Goal: Task Accomplishment & Management: Complete application form

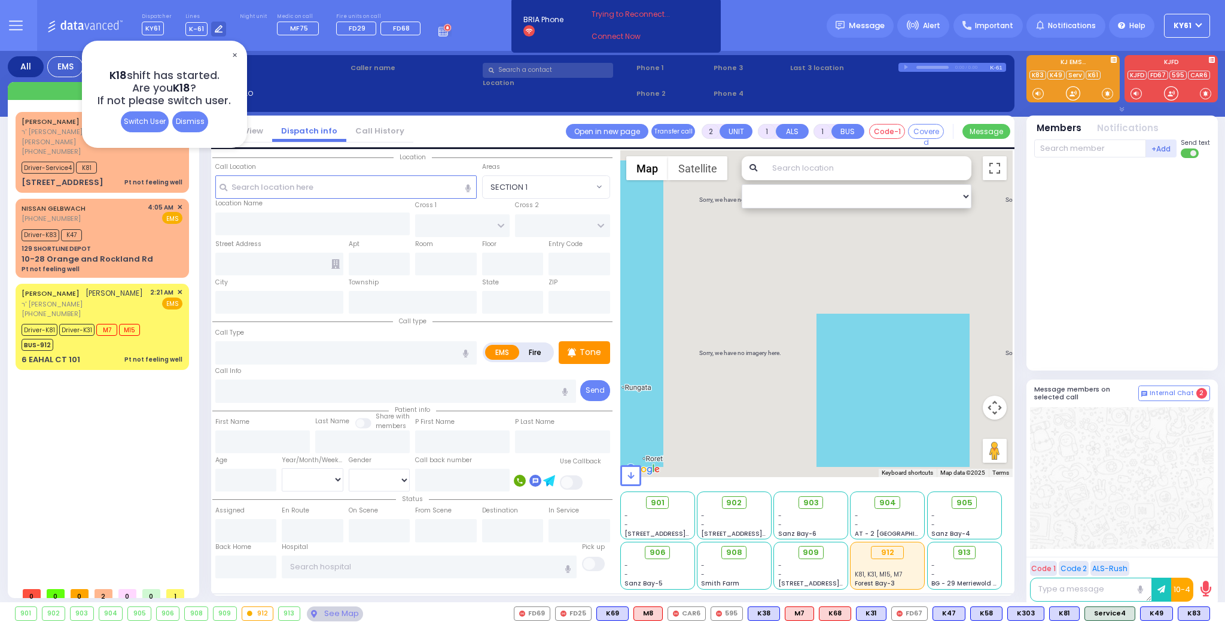
select select
click at [235, 51] on span "✕" at bounding box center [235, 55] width 10 height 14
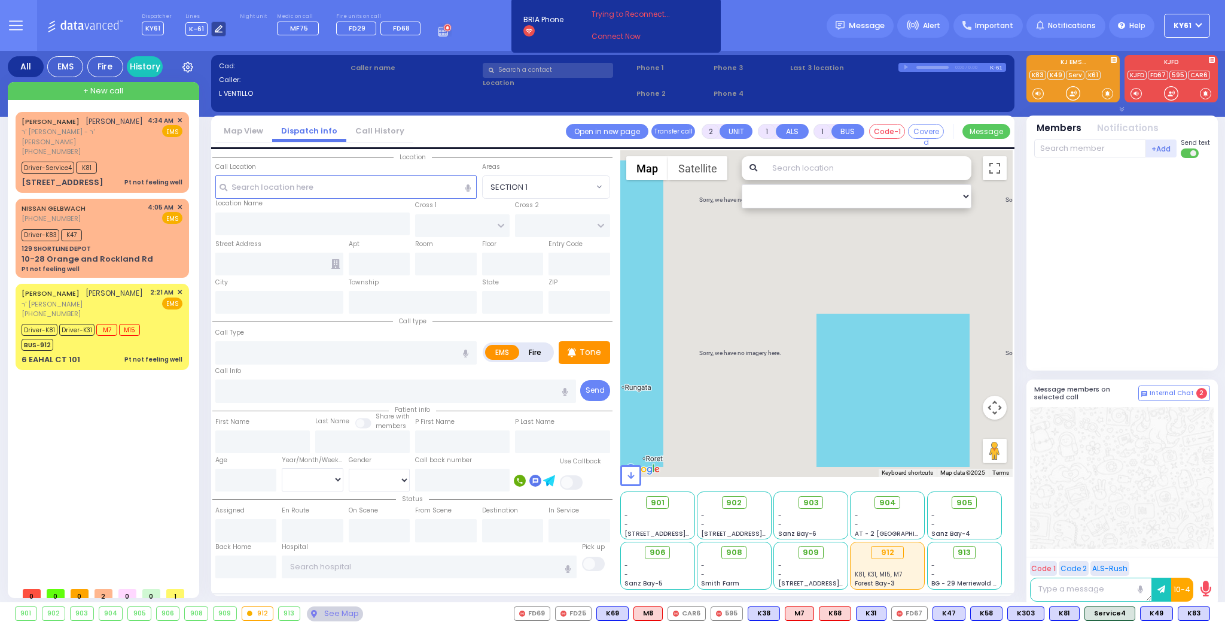
click at [211, 30] on div at bounding box center [218, 29] width 15 height 15
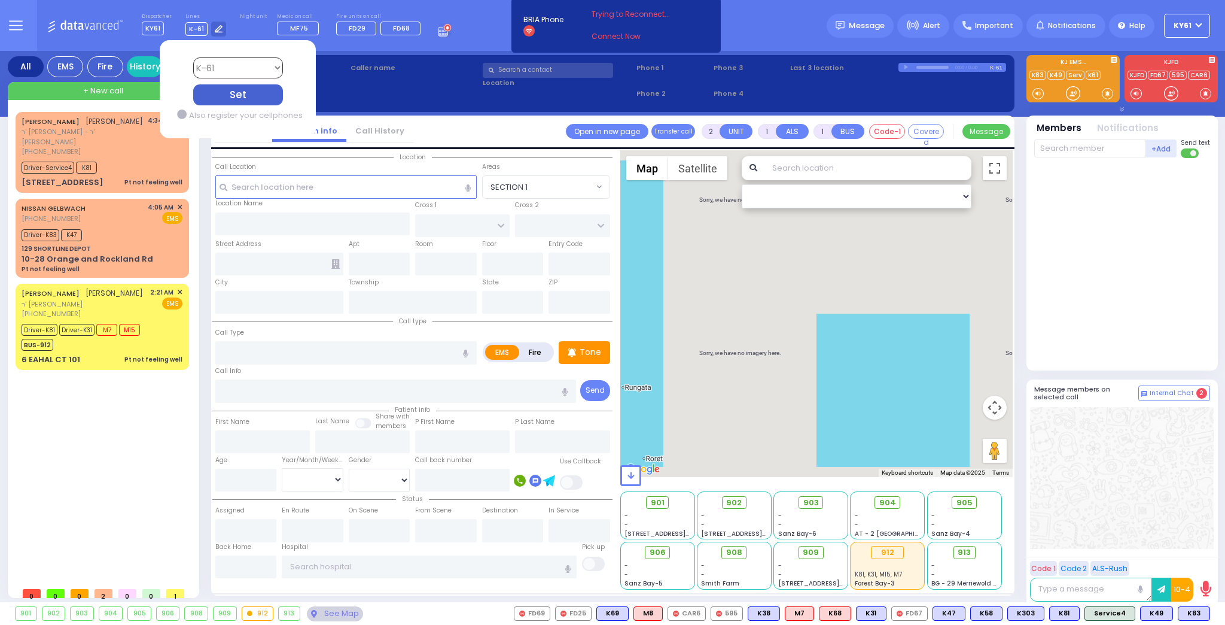
click at [221, 71] on select "Bay K-14 K-16 K-18 K-40 K-6 K-61 K-63 K-67 K-72 Medic 7 K-68 K-48 D-801 D-802 D…" at bounding box center [238, 67] width 90 height 21
select select "4"
click at [193, 57] on select "Bay K-14 K-16 K-18 K-40 K-6 K-61 K-63 K-67 K-72 Medic 7 K-68 K-48 D-801 D-802 D…" at bounding box center [238, 67] width 90 height 21
click at [240, 91] on div "Set" at bounding box center [238, 94] width 90 height 21
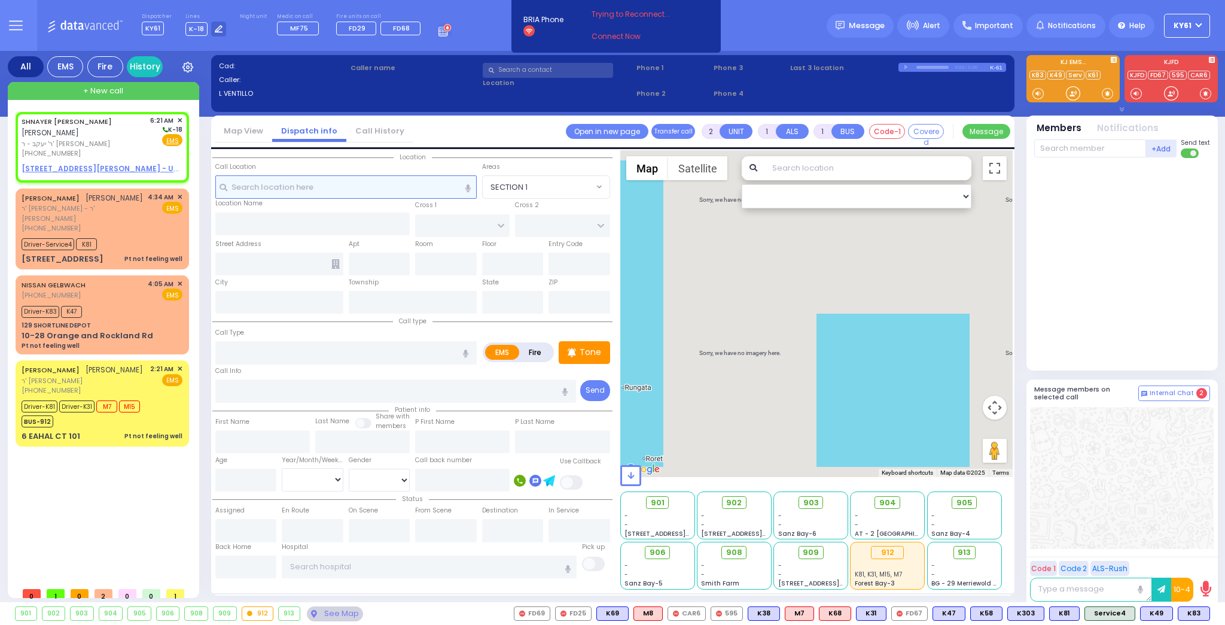
select select
radio input "true"
type input "[PERSON_NAME]"
select select
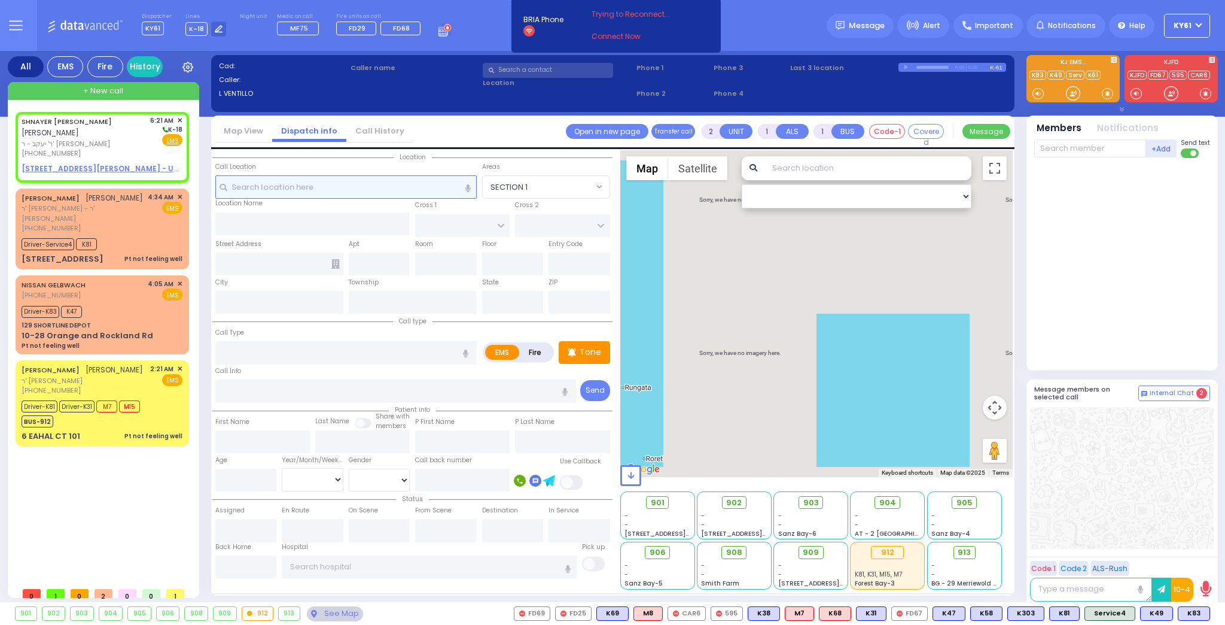
type input "06:21"
select select "Hatzalah Garages"
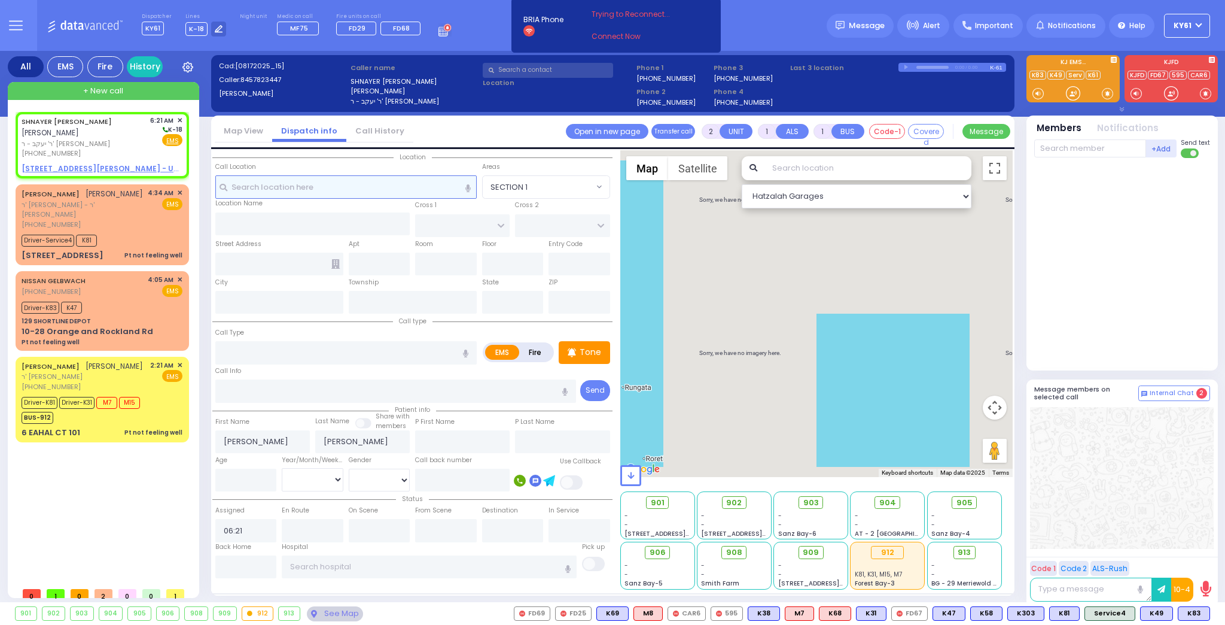
select select
radio input "true"
select select
select select "Hatzalah Garages"
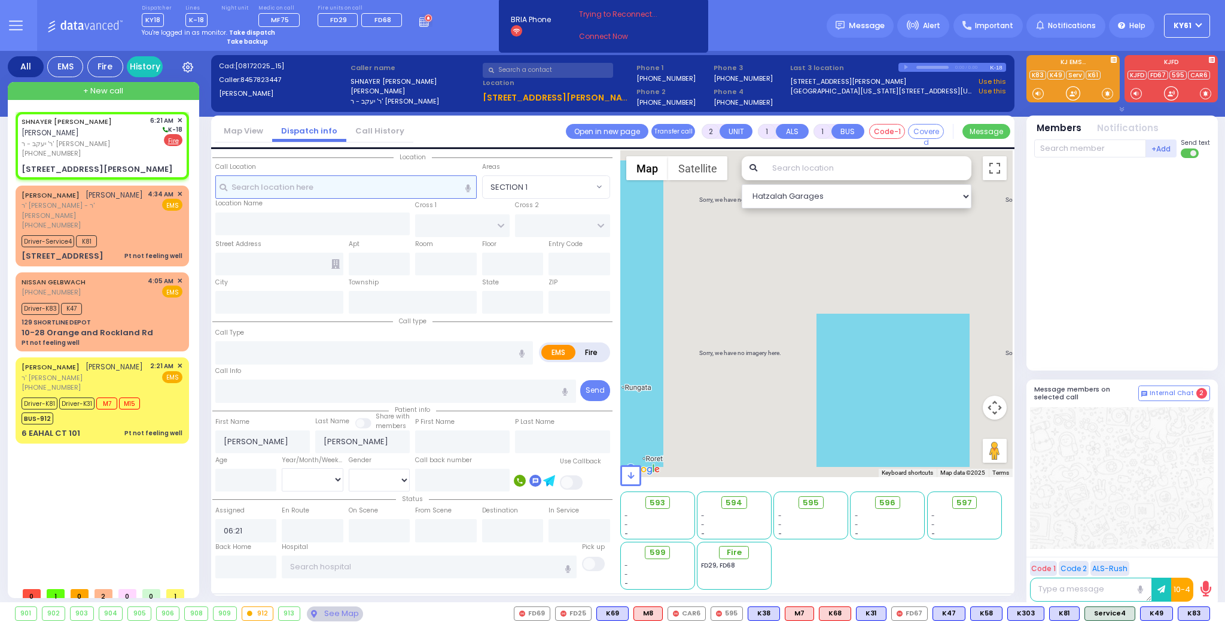
select select
radio input "false"
radio input "true"
select select
type input "[GEOGRAPHIC_DATA]"
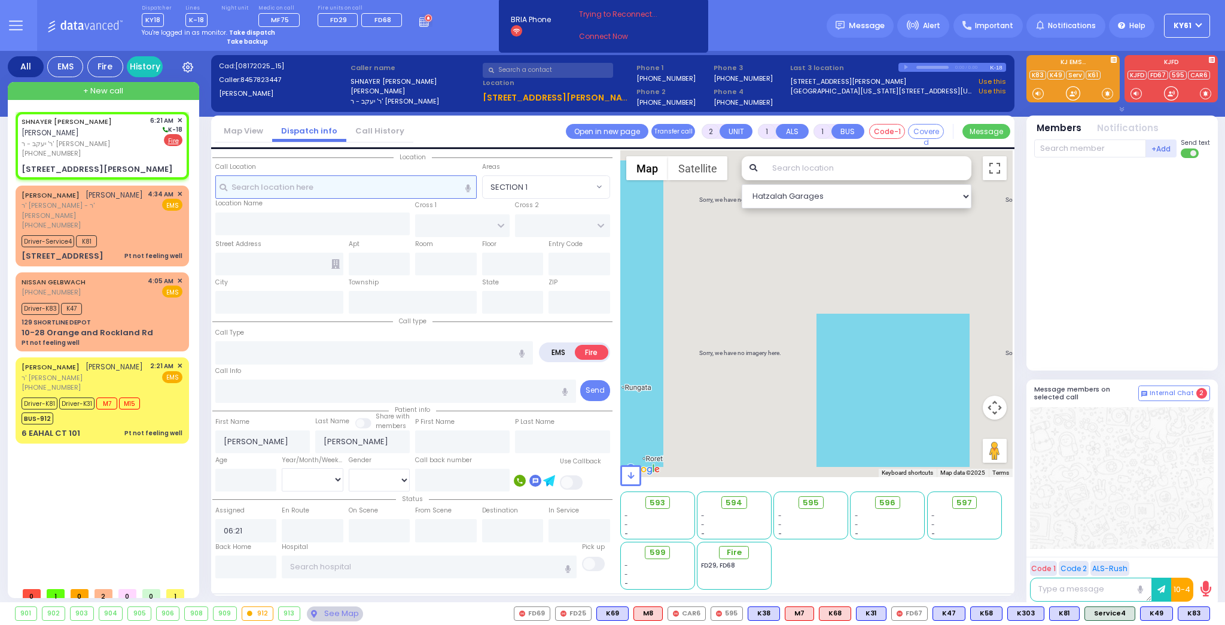
type input "[PERSON_NAME] AVE"
type input "[STREET_ADDRESS][PERSON_NAME]"
type input "302"
type input "Monroe"
type input "[US_STATE]"
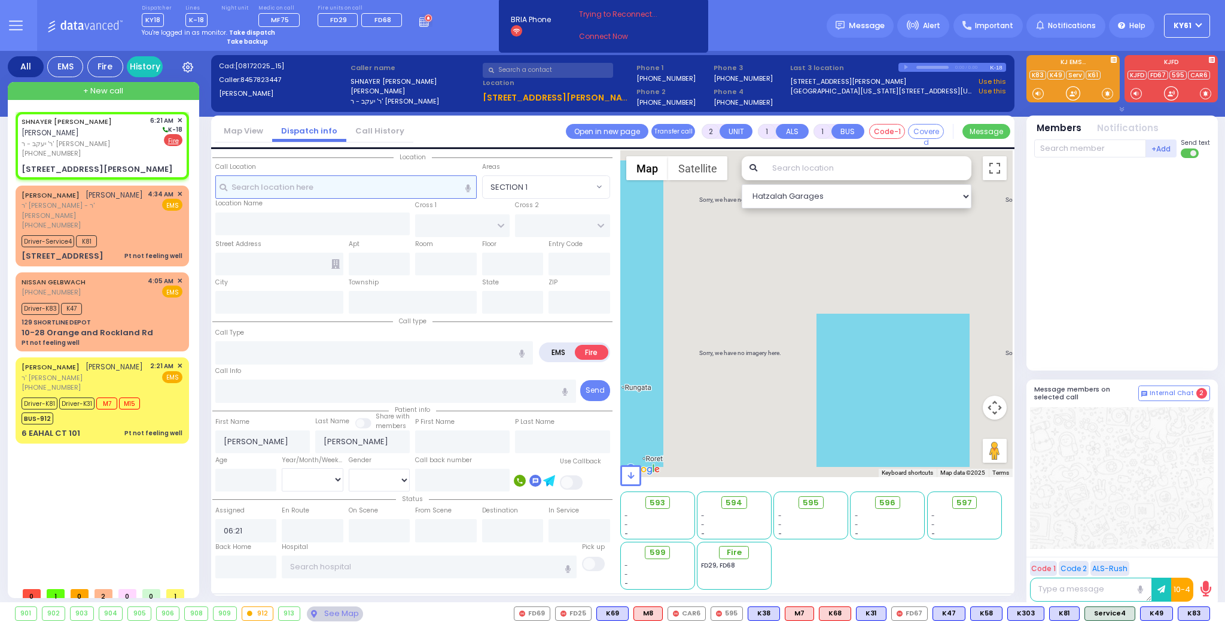
type input "10950"
select select "Hatzalah Garages"
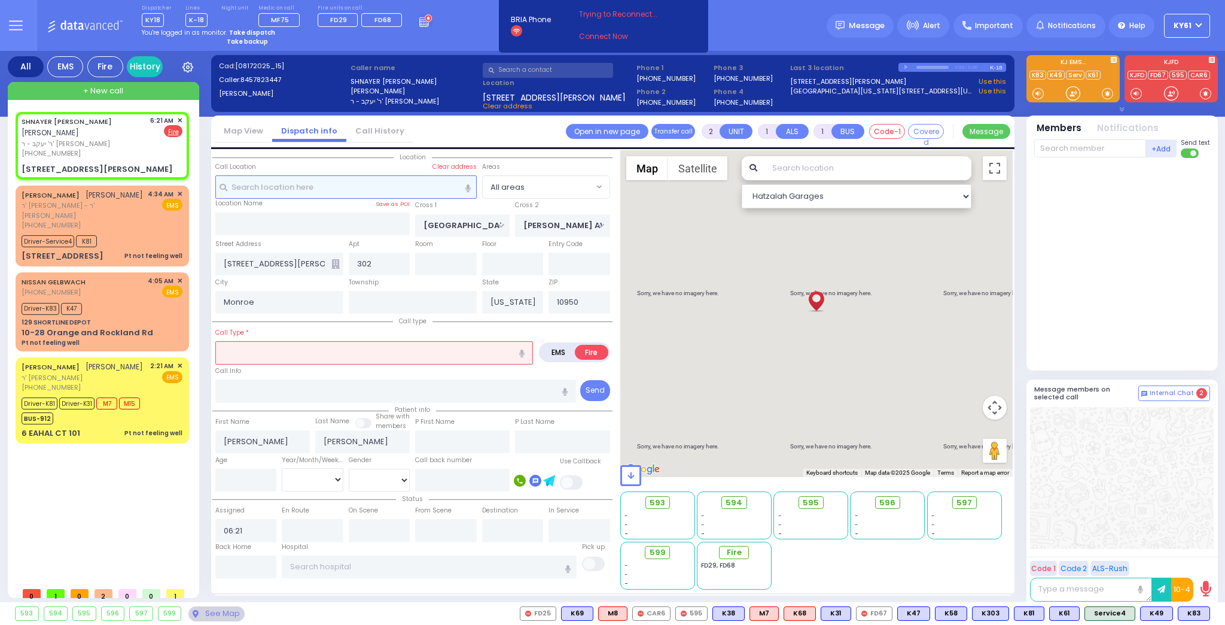
select select
radio input "true"
select select
select select "Hatzalah Garages"
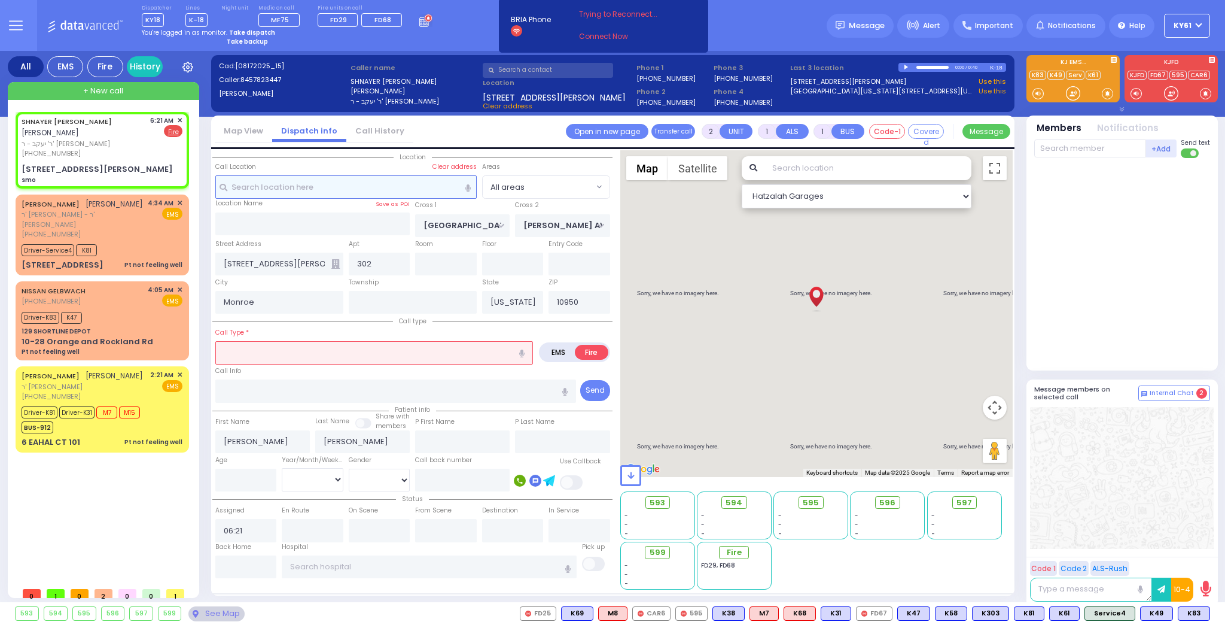
select select
type input "smo"
radio input "true"
select select
select select "Hatzalah Garages"
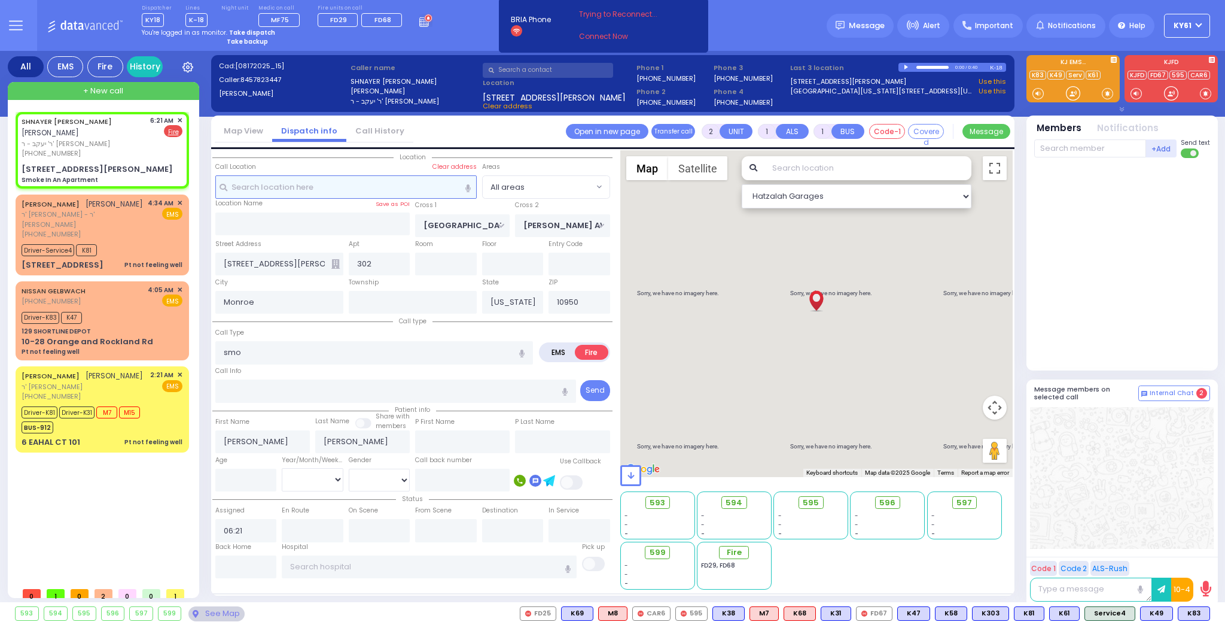
select select
type input "Smoke In An Apartment"
radio input "true"
select select
select select "Hatzalah Garages"
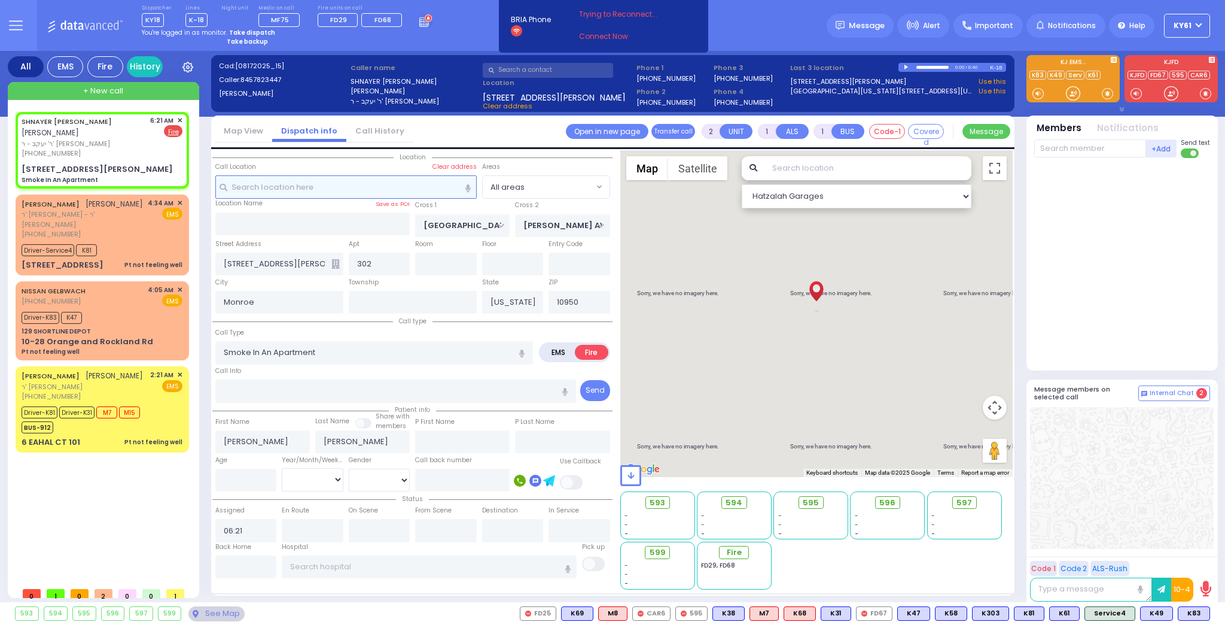
select select
radio input "true"
select select
select select "Hatzalah Garages"
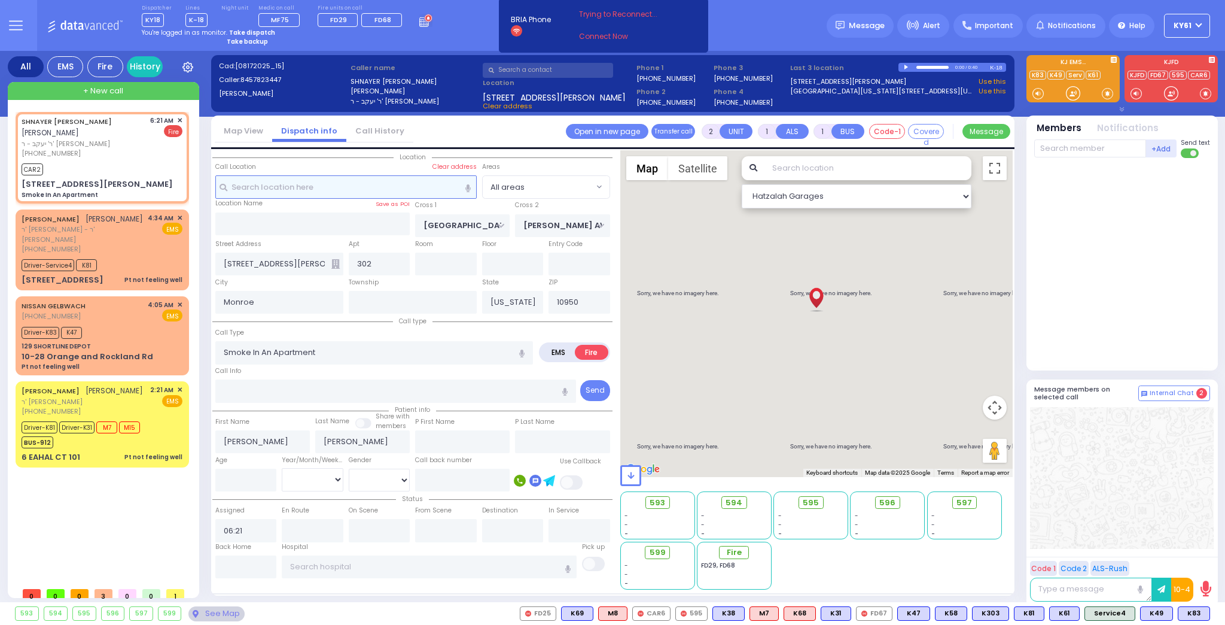
select select
radio input "true"
select select
type input "06:23"
select select "Hatzalah Garages"
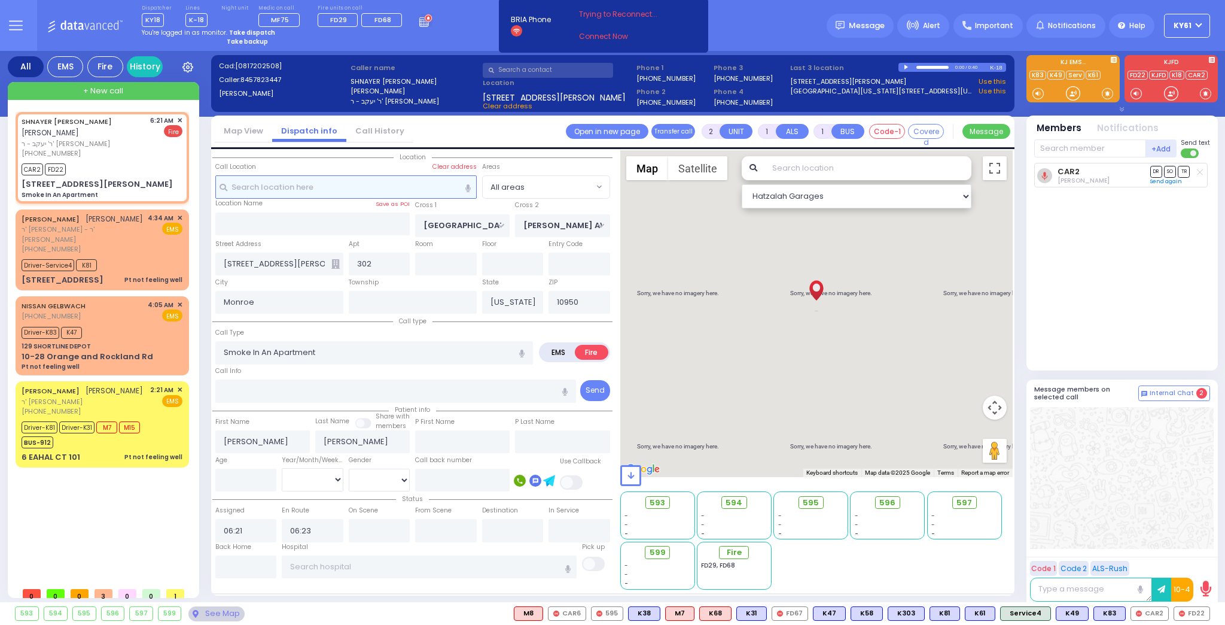
select select
radio input "true"
select select
select select "Hatzalah Garages"
select select
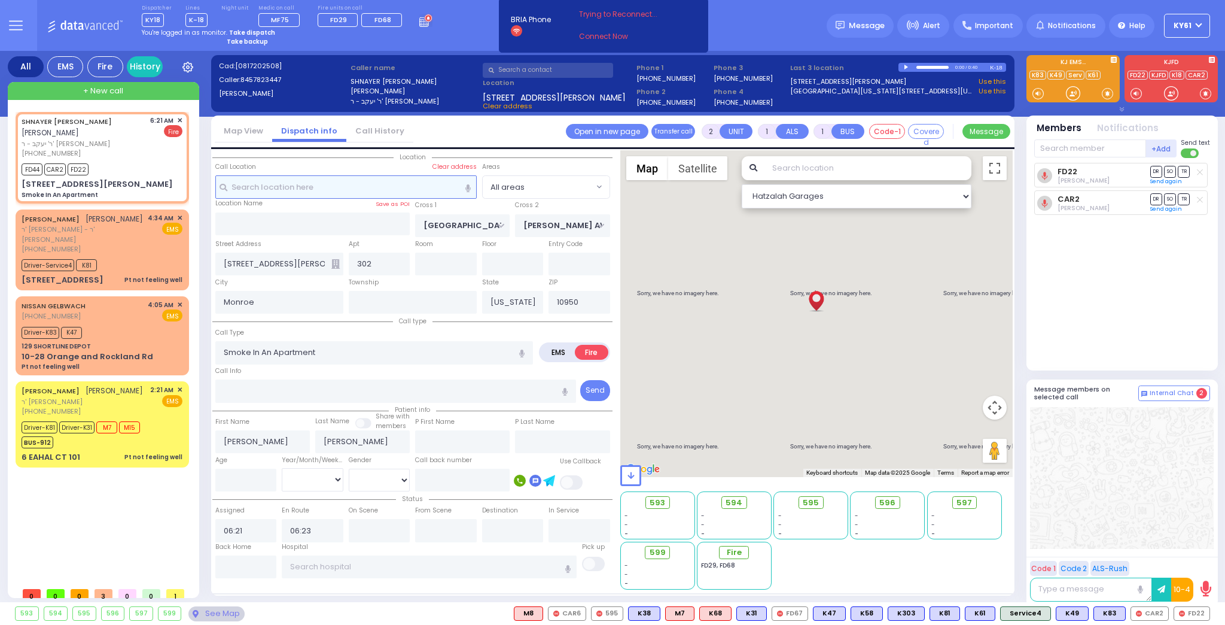
radio input "true"
select select
select select "Hatzalah Garages"
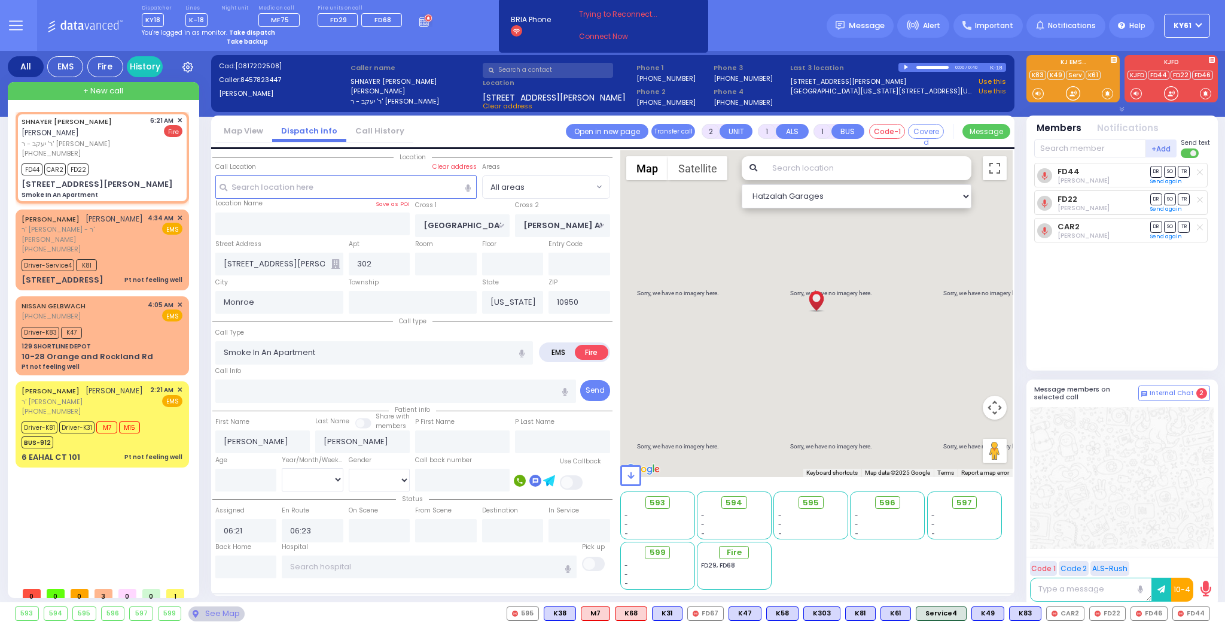
click at [1132, 302] on div "FD44 Smanuel Chalelachuili DR SO TR Sending text" at bounding box center [1123, 261] width 178 height 197
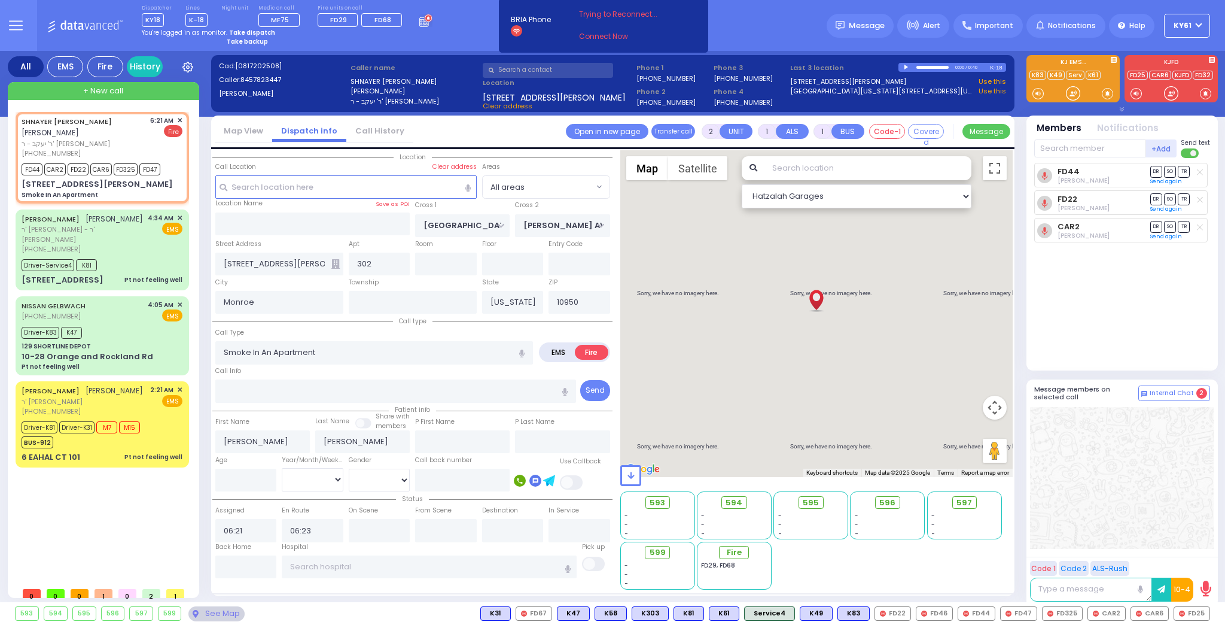
select select
radio input "true"
select select
select select "Hatzalah Garages"
select select
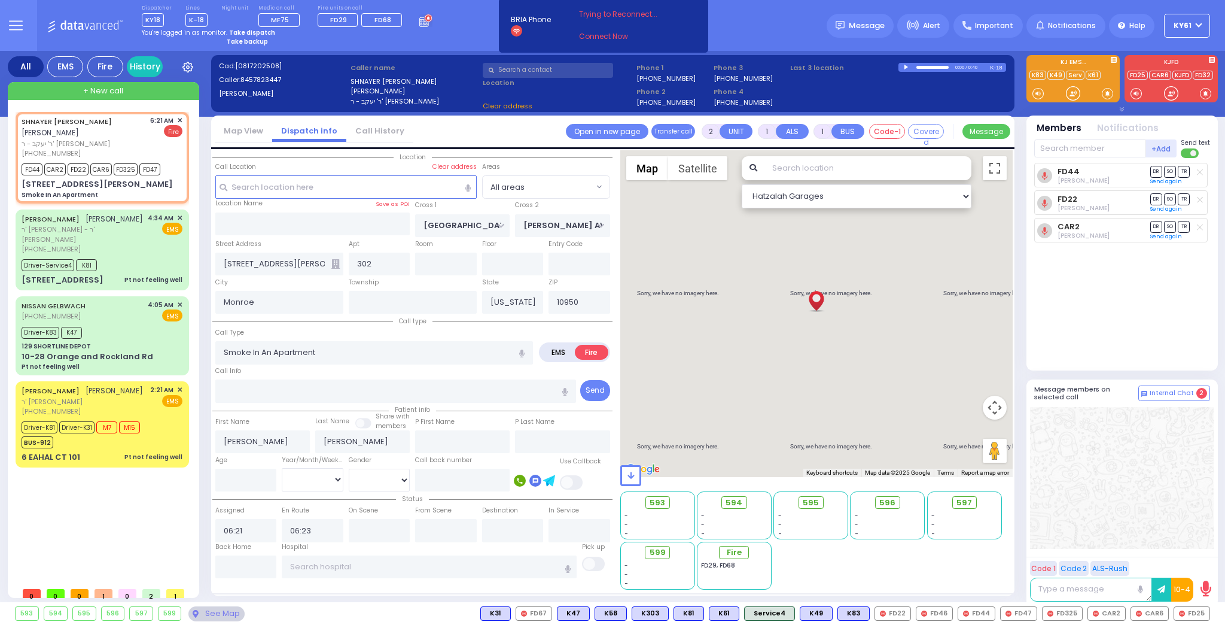
radio input "true"
select select
select select "Hatzalah Garages"
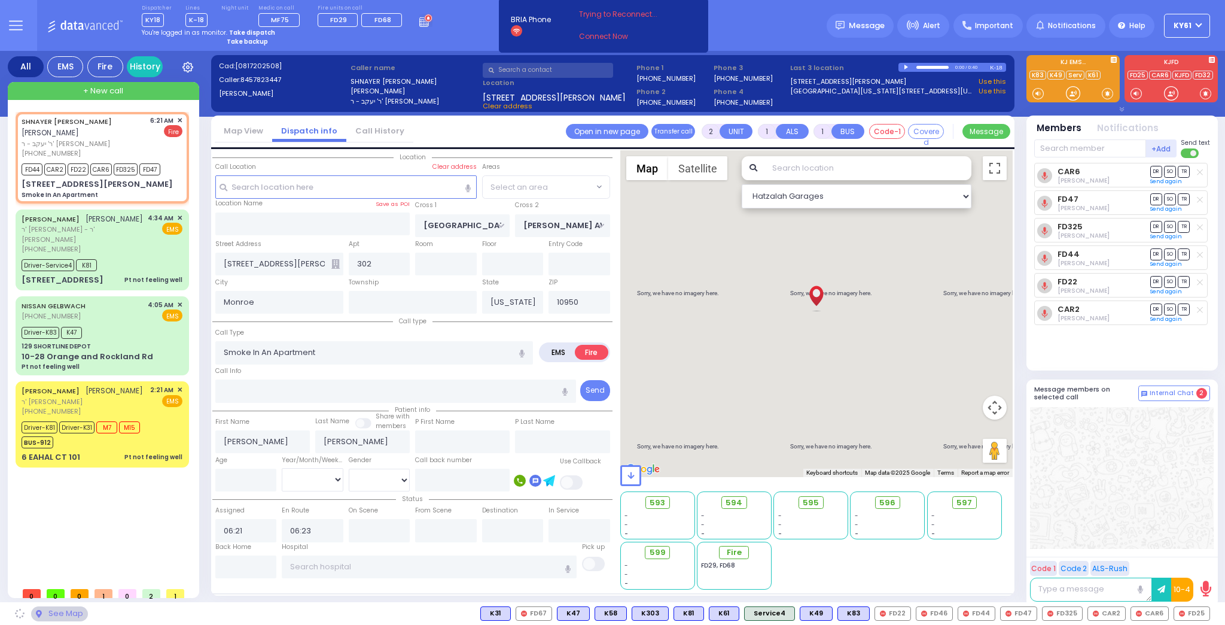
select select
radio input "true"
select select
select select "Hatzalah Garages"
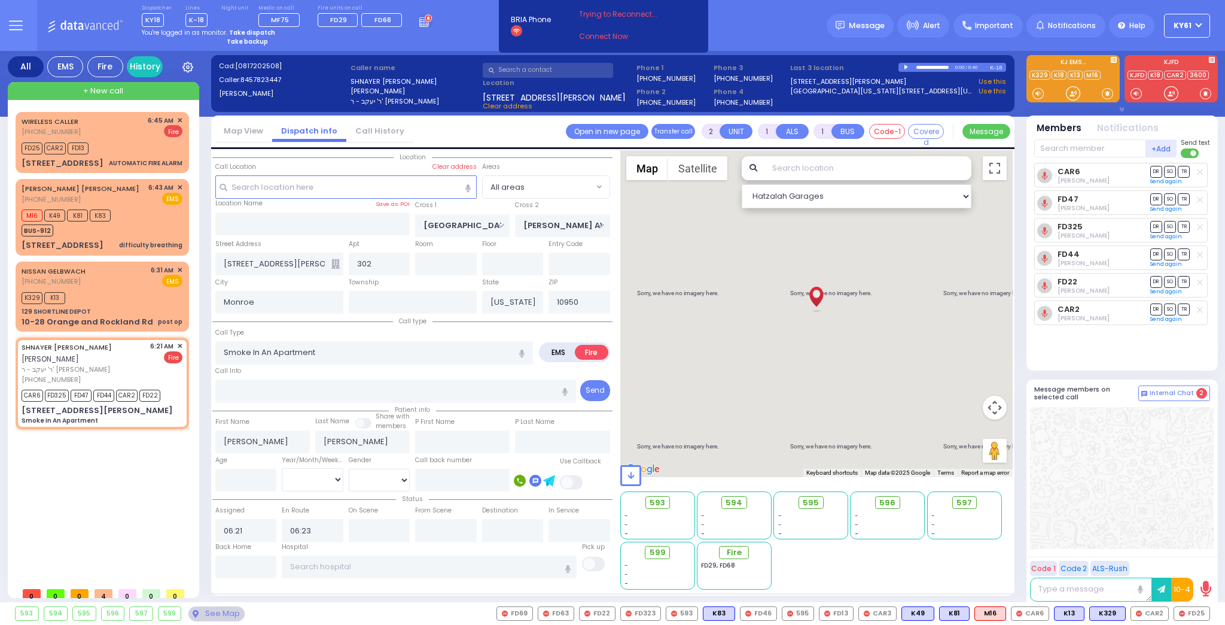
select select
